Goal: Navigation & Orientation: Find specific page/section

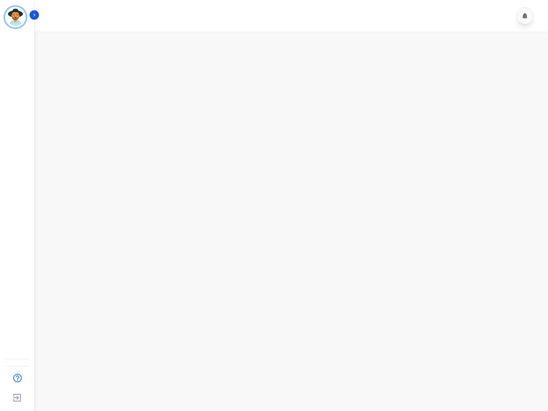
click at [15, 17] on img "Sidebar" at bounding box center [15, 17] width 21 height 21
click at [17, 378] on img "Sidebar" at bounding box center [17, 378] width 16 height 16
click at [17, 398] on img "Sidebar" at bounding box center [16, 398] width 15 height 16
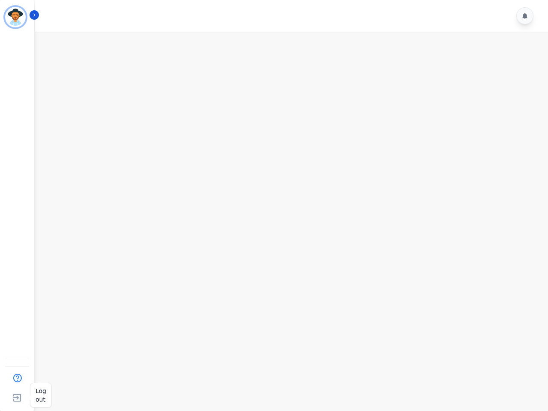
click at [17, 398] on img "Sidebar" at bounding box center [16, 398] width 15 height 16
click at [34, 15] on icon "Sidebar" at bounding box center [34, 15] width 6 height 6
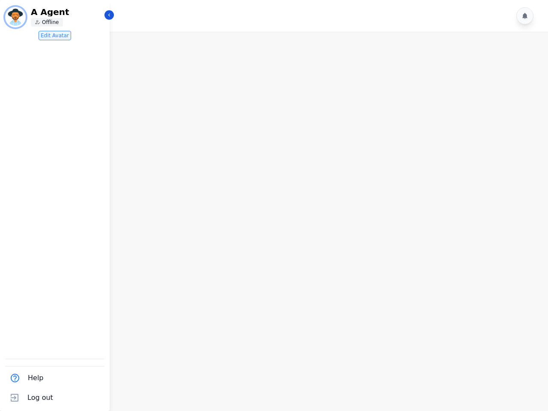
click at [525, 16] on icon at bounding box center [525, 16] width 5 height 6
